Goal: Check status: Check status

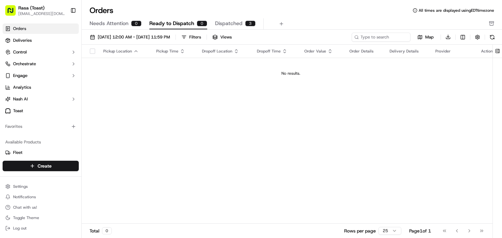
click at [221, 22] on span "Dispatched" at bounding box center [228, 24] width 27 height 8
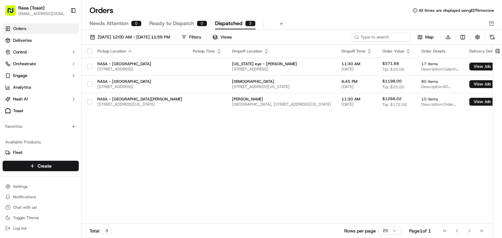
click at [221, 22] on span "Dispatched" at bounding box center [228, 24] width 27 height 8
click at [139, 36] on span "[DATE] 12:00 AM - [DATE] 11:59 PM" at bounding box center [134, 37] width 72 height 6
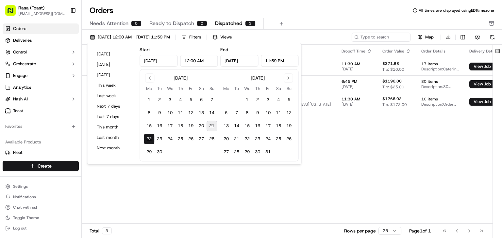
click at [147, 140] on button "22" at bounding box center [149, 139] width 10 height 10
click at [153, 178] on div "Pickup Location Pickup Time Dropoff Location Dropoff Time Order Value Order Det…" at bounding box center [306, 135] width 448 height 180
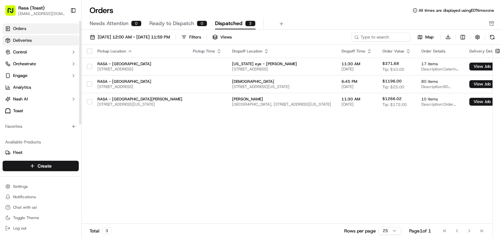
click at [29, 37] on link "Deliveries" at bounding box center [41, 40] width 76 height 10
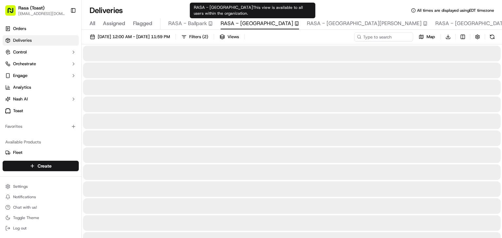
click at [259, 24] on span "RASA - [GEOGRAPHIC_DATA]" at bounding box center [256, 24] width 73 height 8
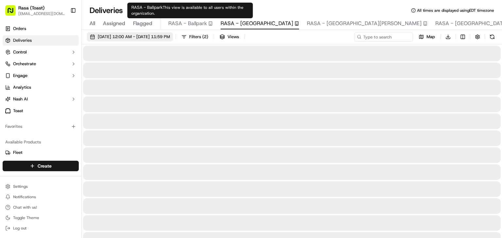
click at [133, 35] on span "[DATE] 12:00 AM - [DATE] 11:59 PM" at bounding box center [134, 37] width 72 height 6
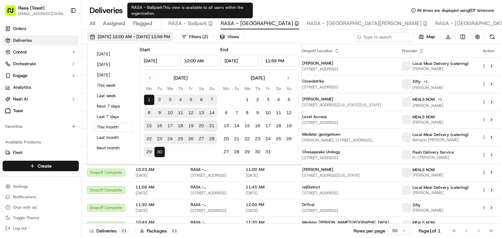
type input "[DATE]"
type input "12:00 AM"
type input "[DATE]"
type input "11:59 PM"
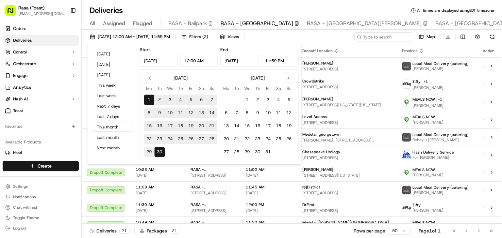
click at [150, 138] on button "22" at bounding box center [149, 139] width 10 height 10
type input "[DATE]"
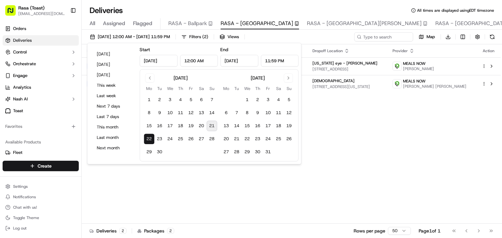
click at [352, 208] on div "Status Original Pickup Time Pickup Location Original Dropoff Time Dropoff Locat…" at bounding box center [291, 134] width 419 height 180
